Goal: Information Seeking & Learning: Learn about a topic

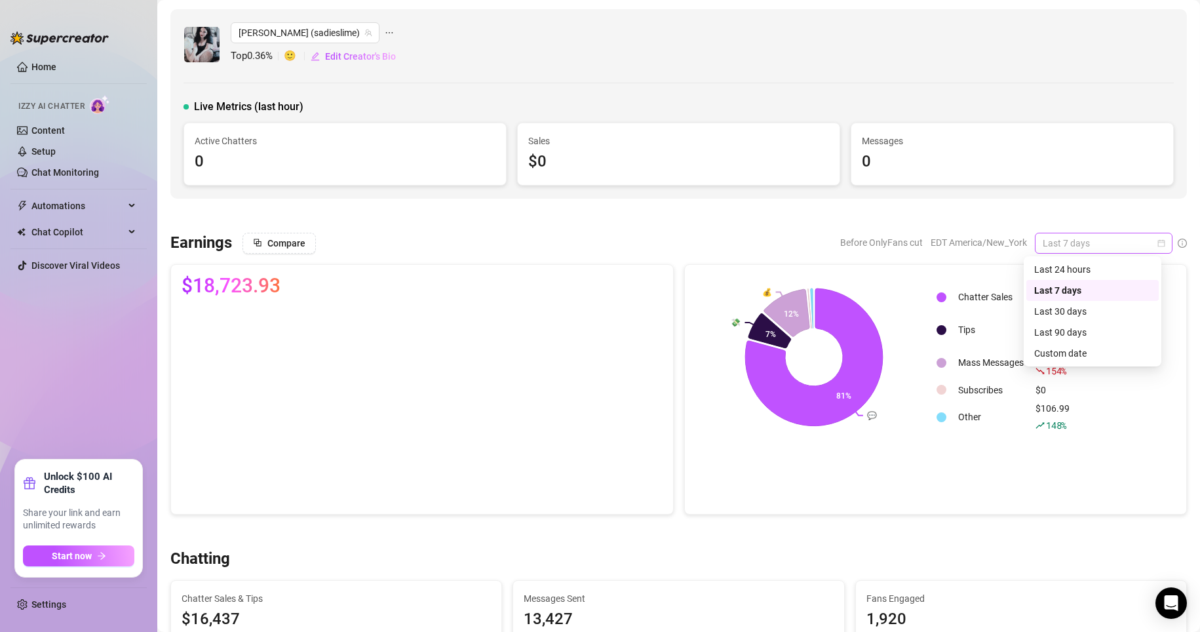
click at [905, 243] on div "Last 7 days" at bounding box center [1104, 243] width 138 height 21
click at [905, 361] on div "Custom date" at bounding box center [1093, 353] width 132 height 21
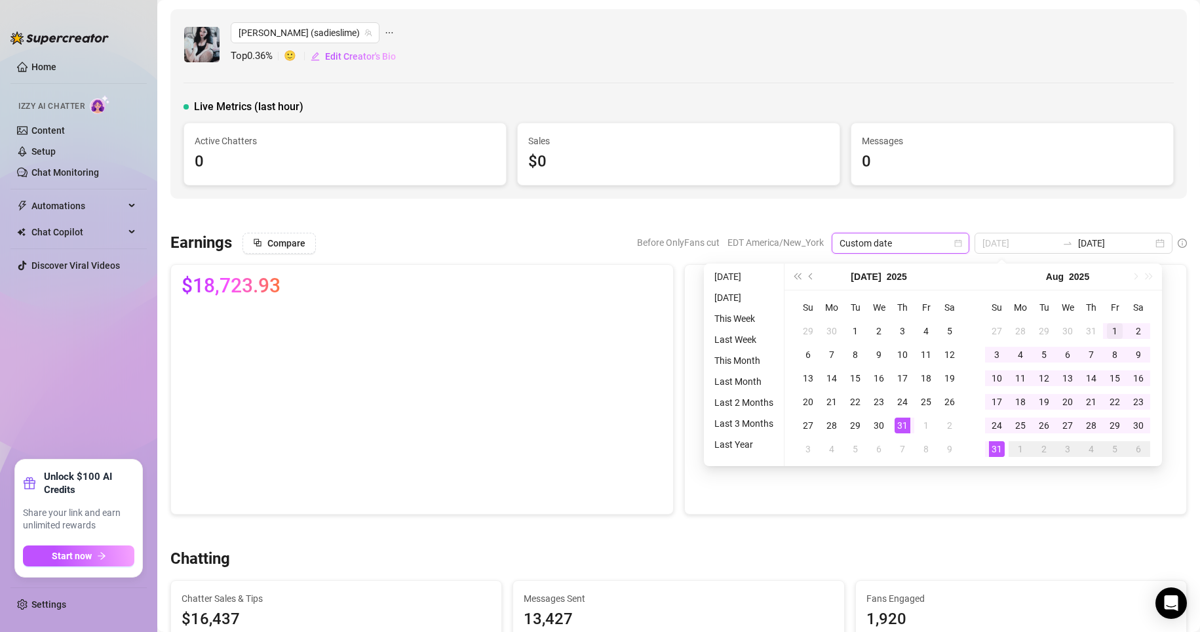
type input "[DATE]"
click at [905, 327] on div "1" at bounding box center [1115, 331] width 16 height 16
type input "[DATE]"
click at [905, 458] on td "31" at bounding box center [997, 449] width 24 height 24
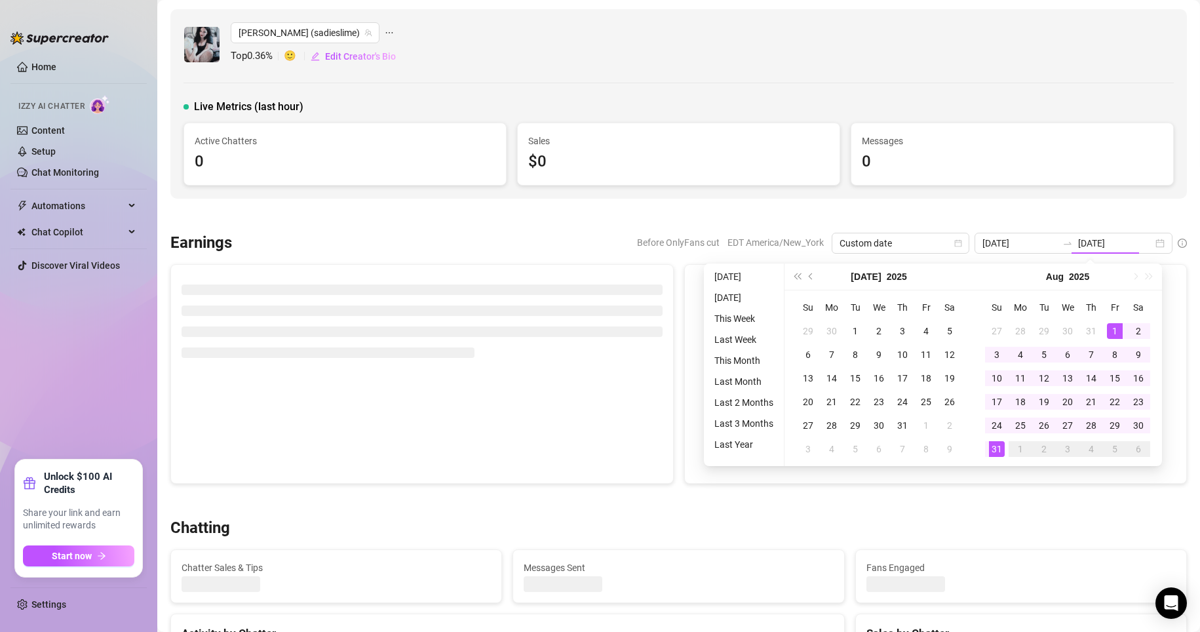
type input "[DATE]"
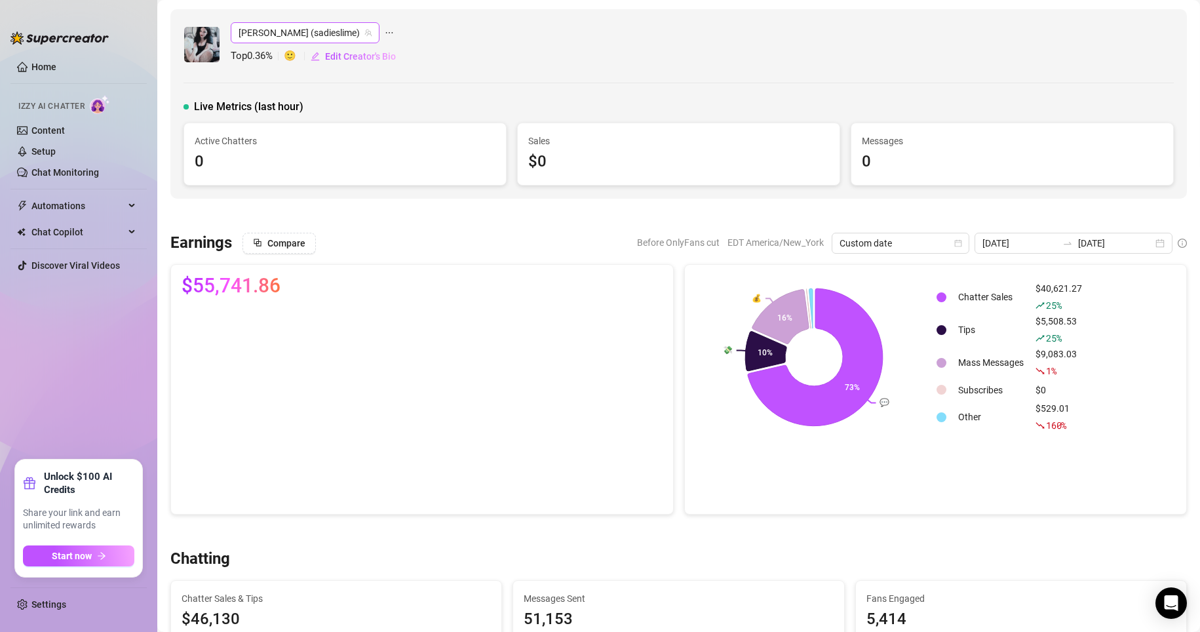
click at [286, 36] on span "[PERSON_NAME] (sadieslime)" at bounding box center [305, 33] width 133 height 20
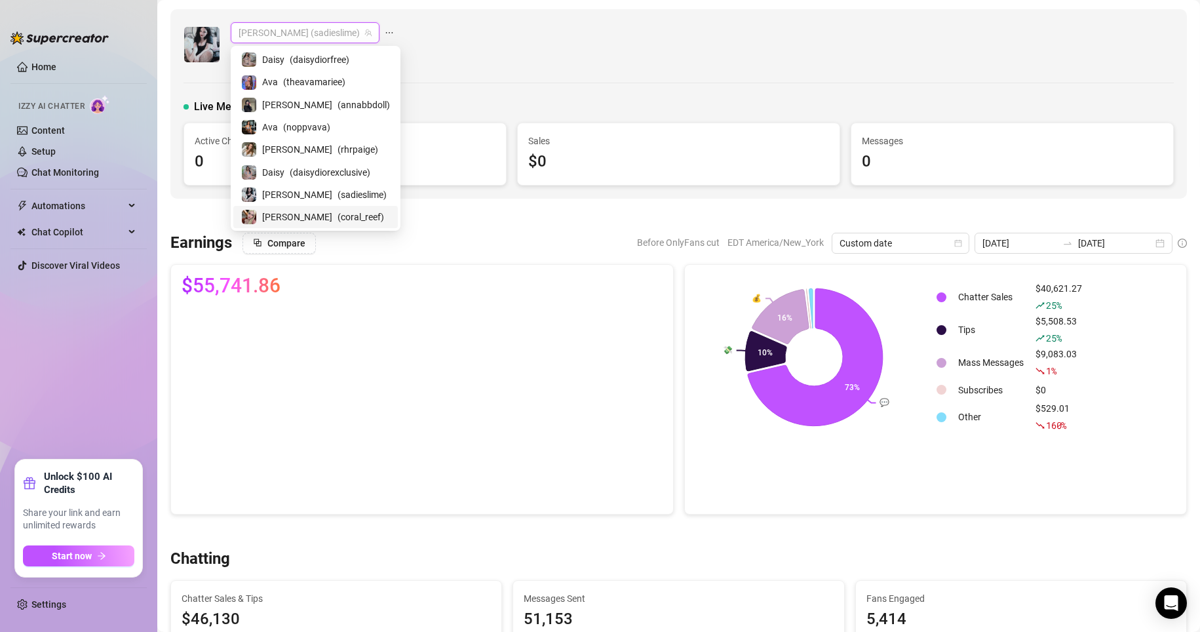
click at [283, 217] on span "[PERSON_NAME]" at bounding box center [297, 217] width 70 height 14
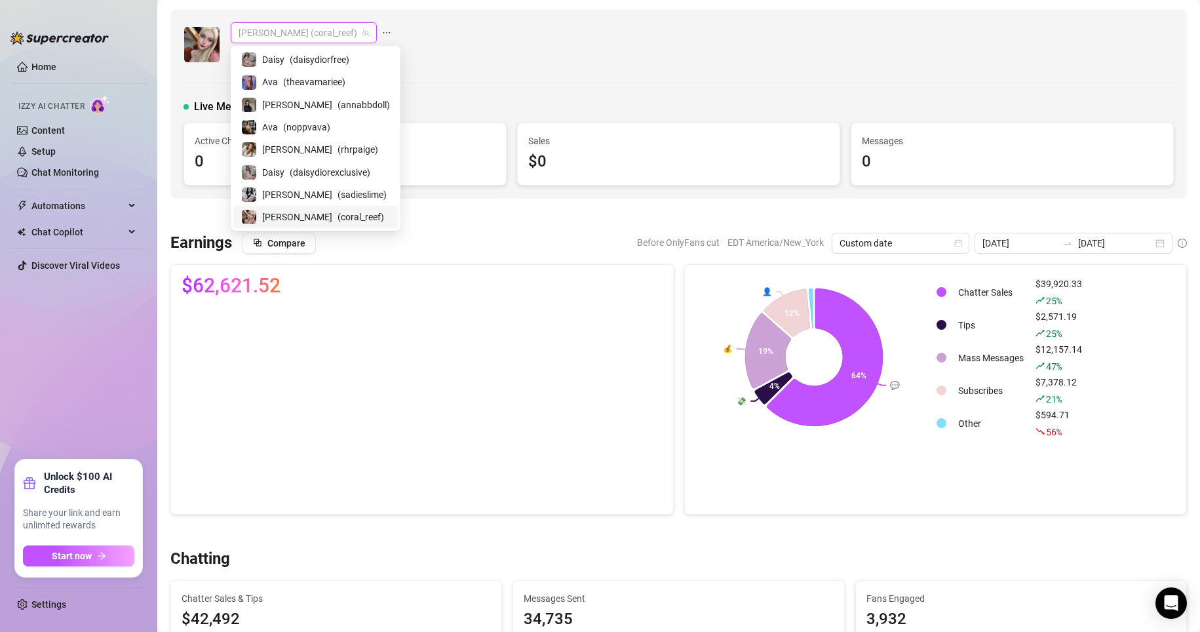
click at [295, 33] on span "[PERSON_NAME] (coral_reef)" at bounding box center [304, 33] width 130 height 20
click at [288, 168] on div "Daisy ( daisydiorexclusive )" at bounding box center [315, 172] width 149 height 16
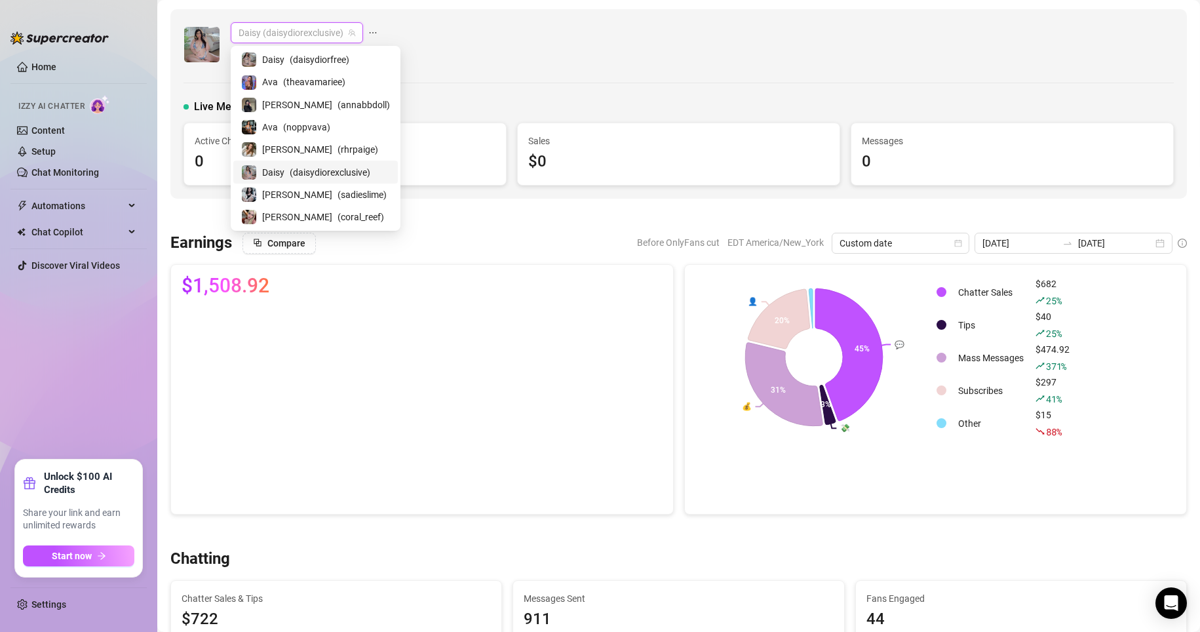
click at [303, 31] on span "Daisy (daisydiorexclusive)" at bounding box center [297, 33] width 117 height 20
click at [338, 148] on span "( rhrpaige )" at bounding box center [358, 149] width 41 height 14
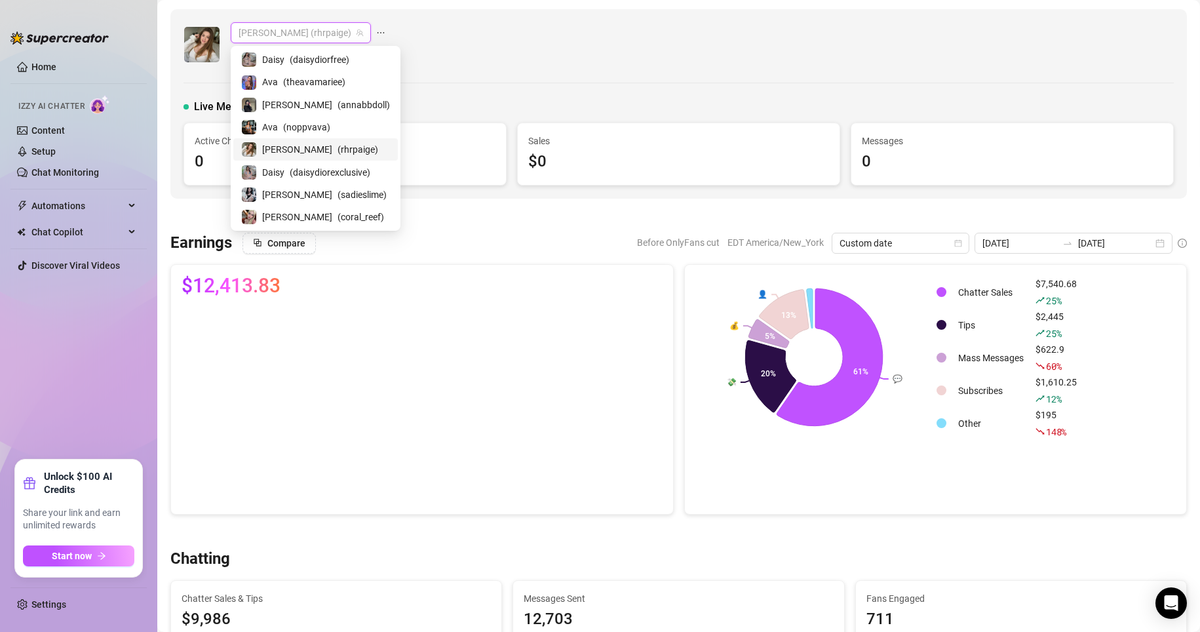
click at [290, 35] on span "[PERSON_NAME] (rhrpaige)" at bounding box center [301, 33] width 125 height 20
click at [298, 131] on span "( noppvava )" at bounding box center [306, 127] width 47 height 14
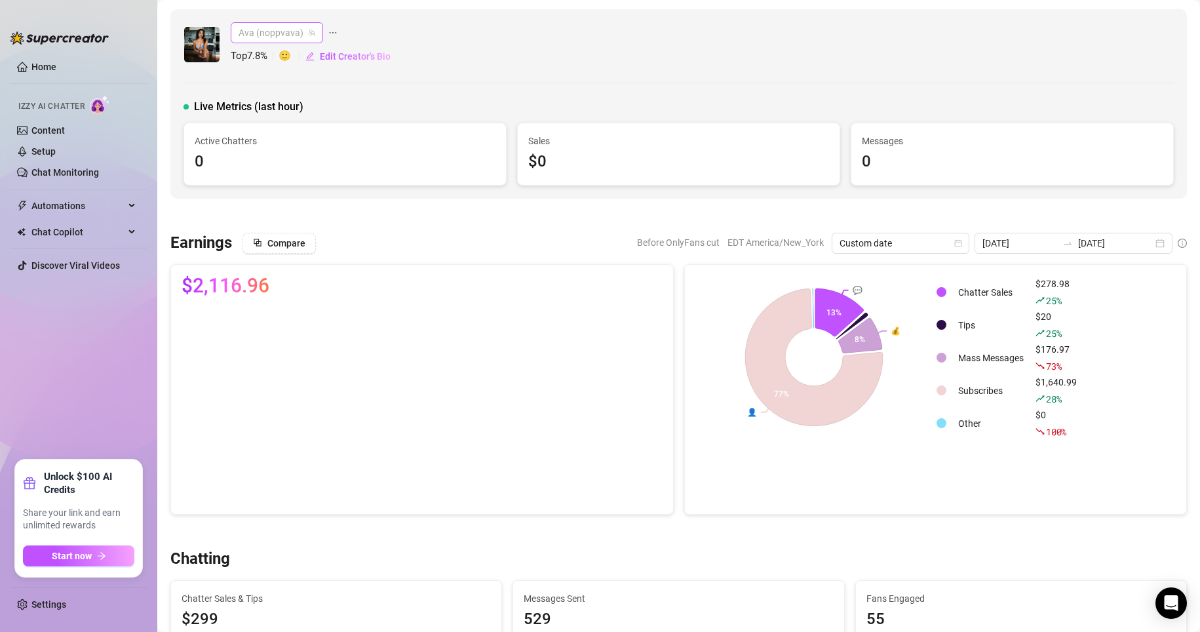
click at [297, 31] on span "Ava (noppvava)" at bounding box center [277, 33] width 77 height 20
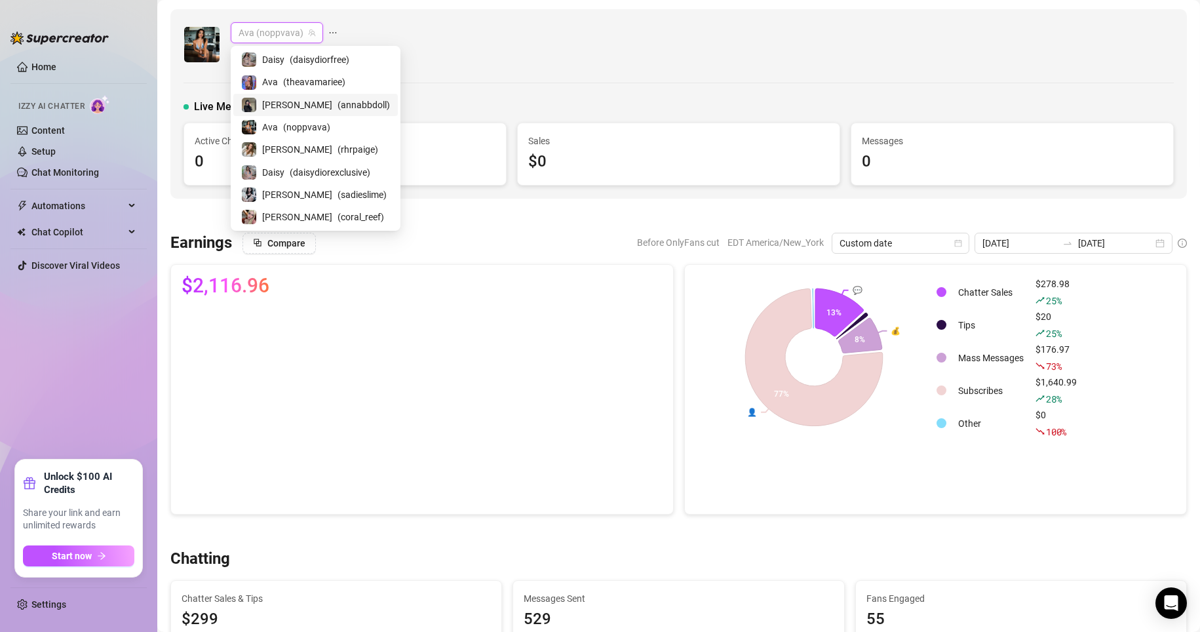
click at [338, 106] on span "( annabbdoll )" at bounding box center [364, 105] width 52 height 14
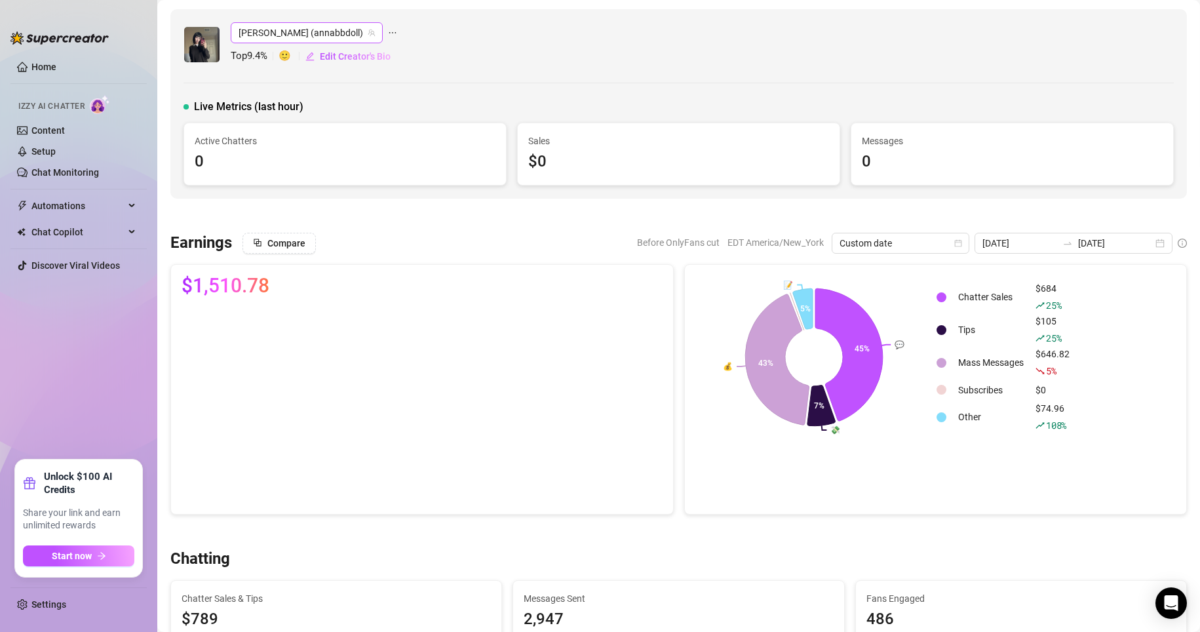
click at [297, 31] on span "[PERSON_NAME] (annabbdoll)" at bounding box center [307, 33] width 136 height 20
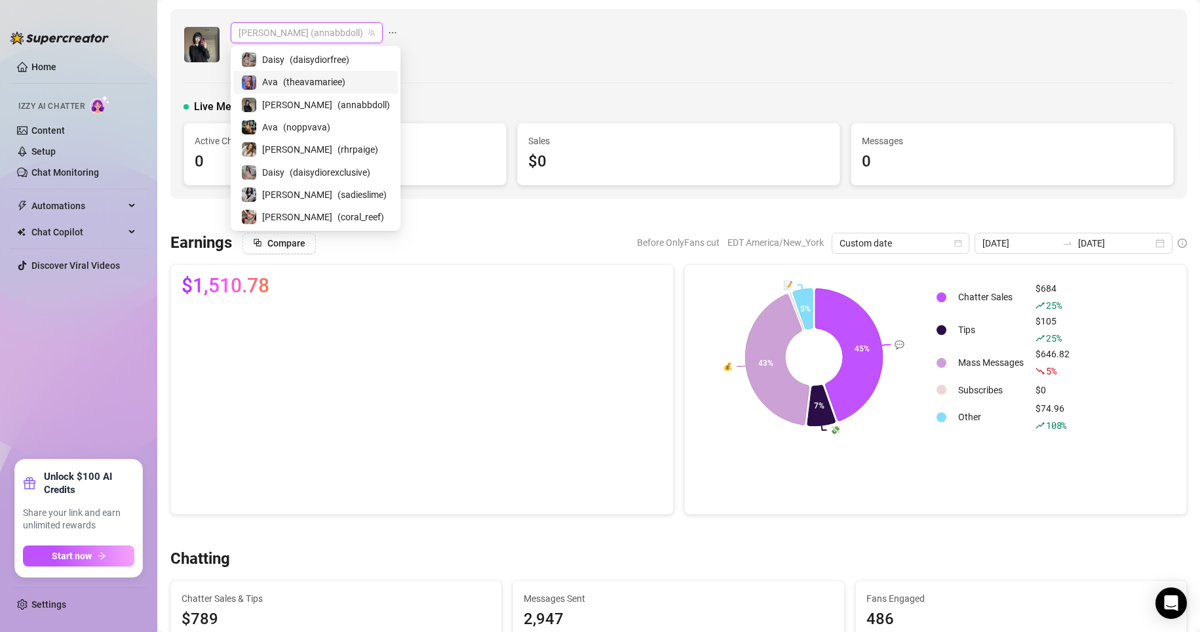
click at [302, 85] on span "( theavamariee )" at bounding box center [314, 82] width 62 height 14
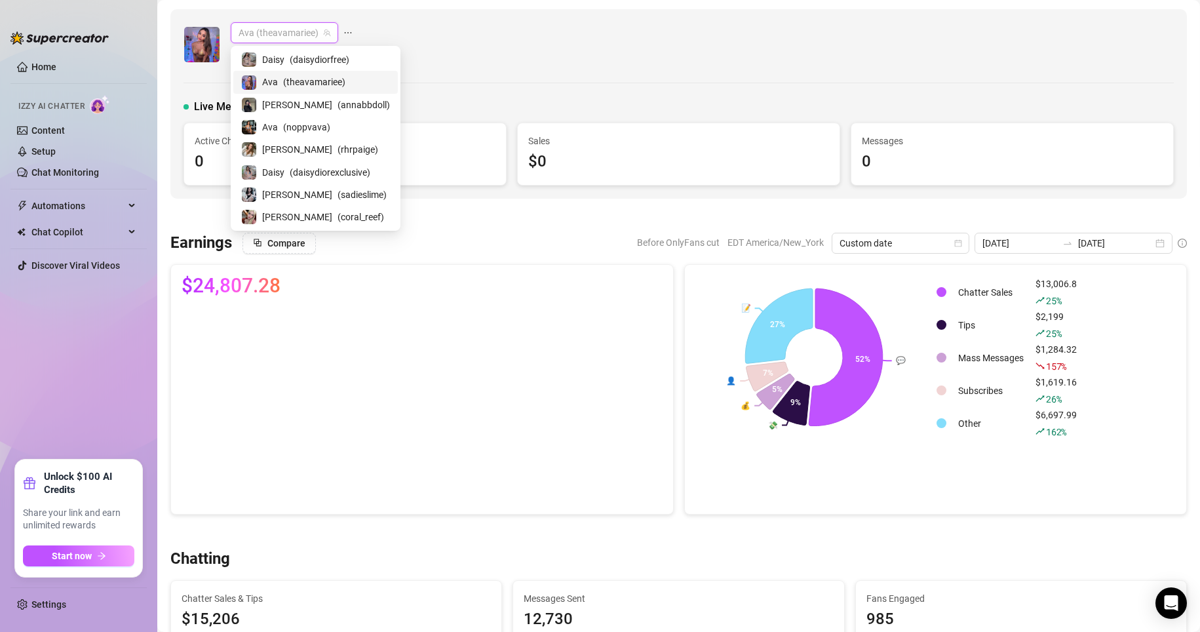
click at [308, 36] on span "Ava (theavamariee)" at bounding box center [285, 33] width 92 height 20
click at [302, 57] on span "( daisydiorfree )" at bounding box center [320, 59] width 60 height 14
